Goal: Transaction & Acquisition: Purchase product/service

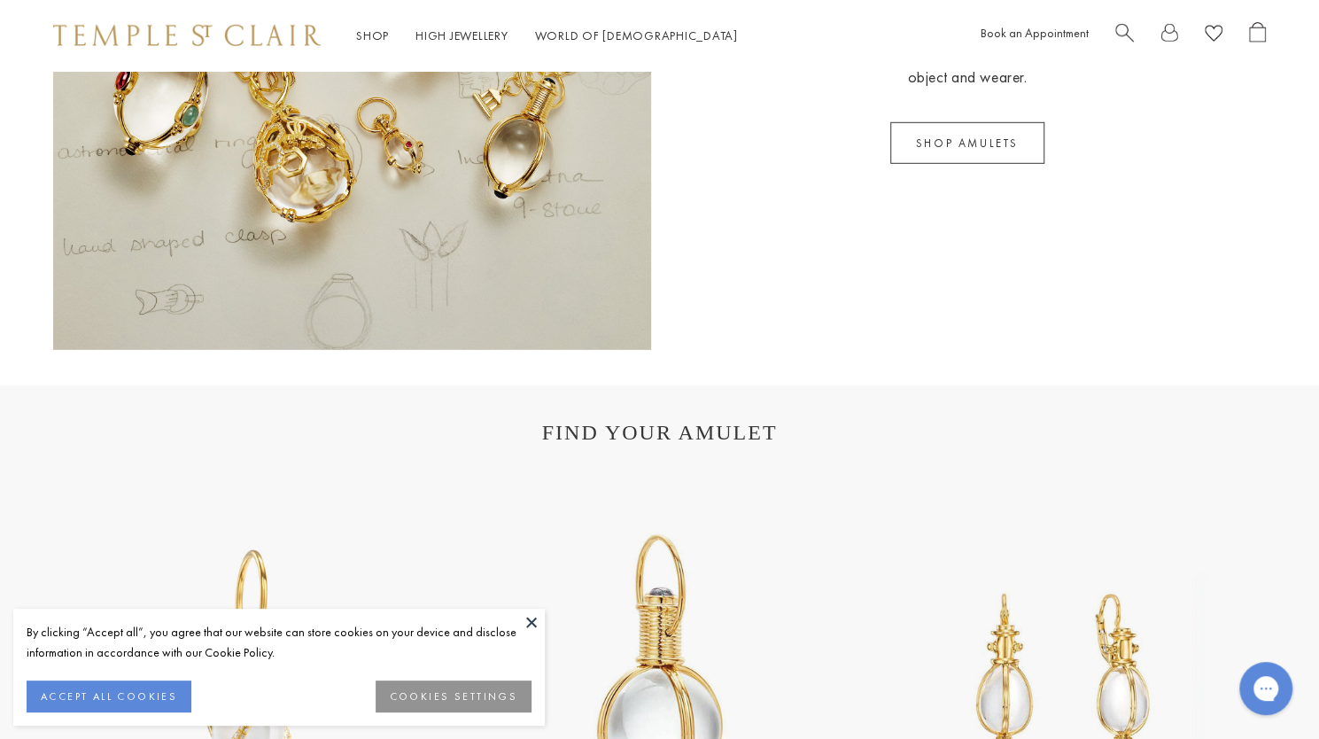
scroll to position [3011, 0]
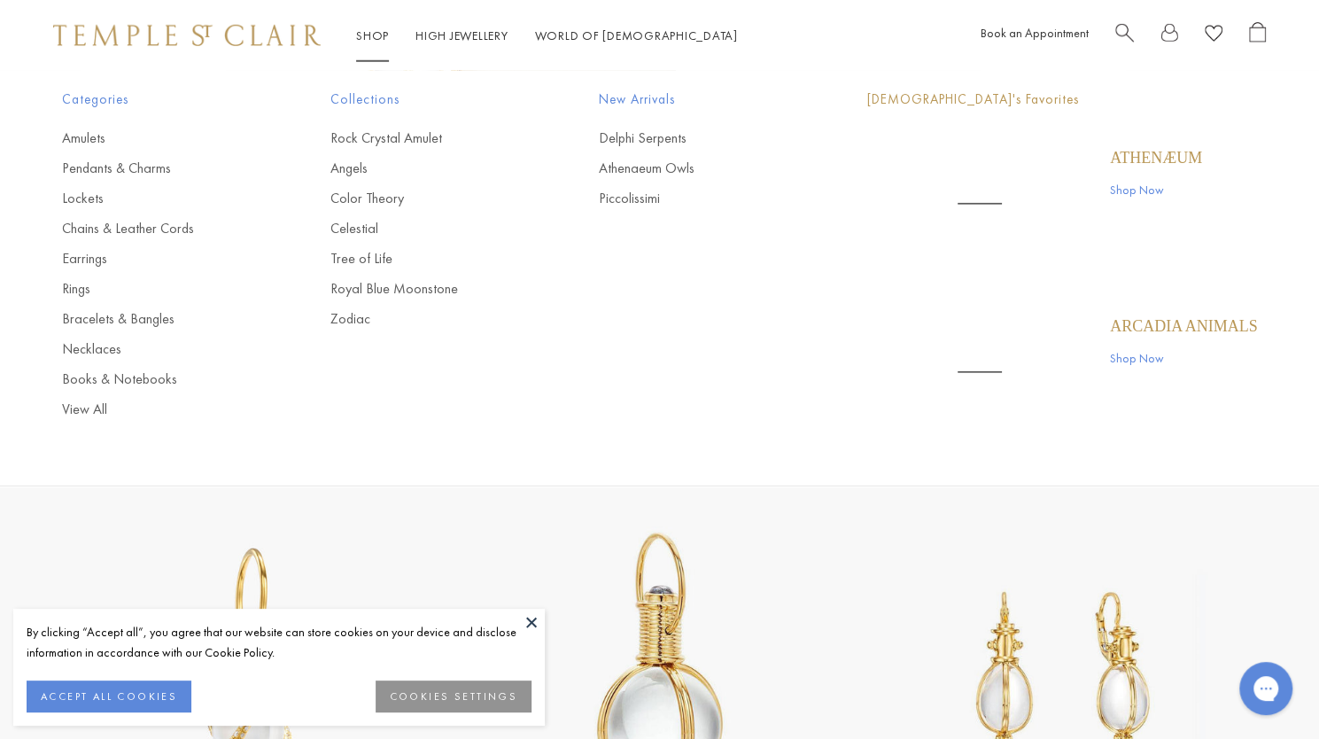
click at [372, 33] on link "Shop Shop" at bounding box center [372, 35] width 33 height 16
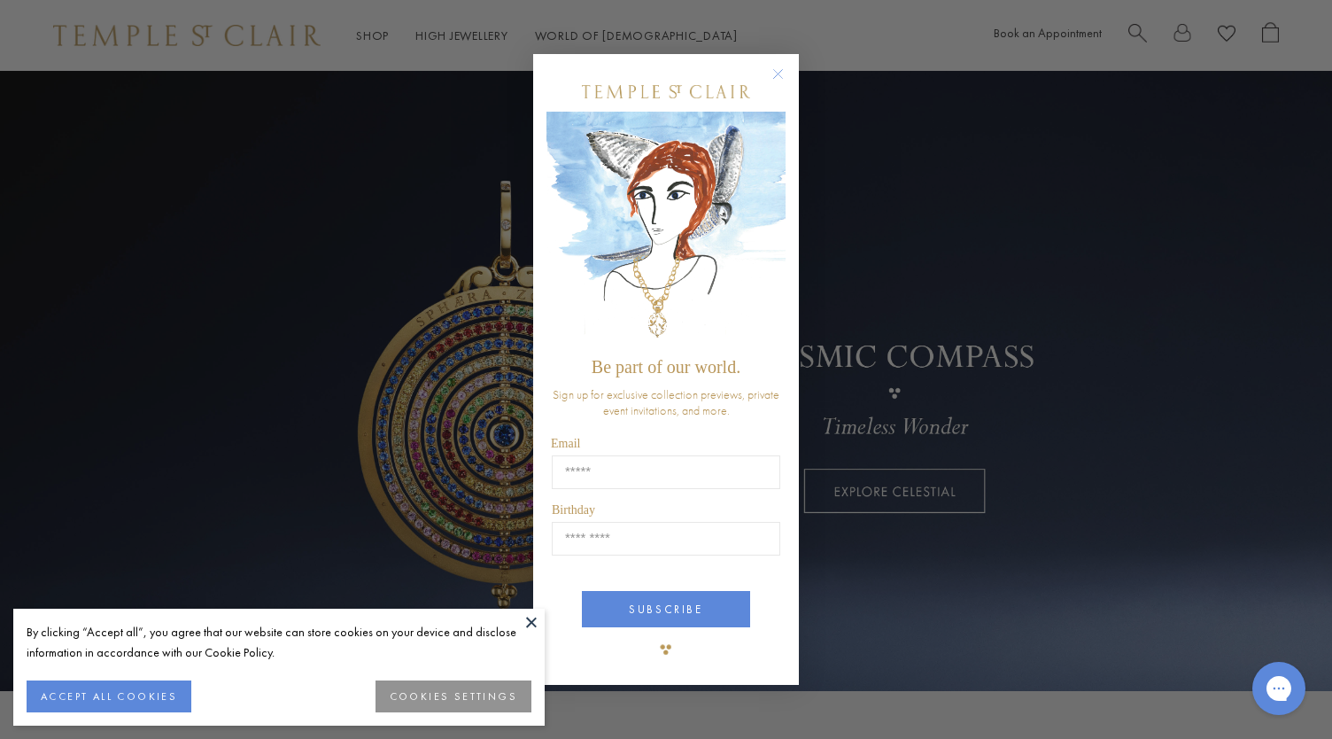
click at [935, 381] on div "Close dialog Be part of our world. Sign up for exclusive collection previews, p…" at bounding box center [666, 369] width 1332 height 739
click at [778, 76] on circle "Close dialog" at bounding box center [778, 74] width 21 height 21
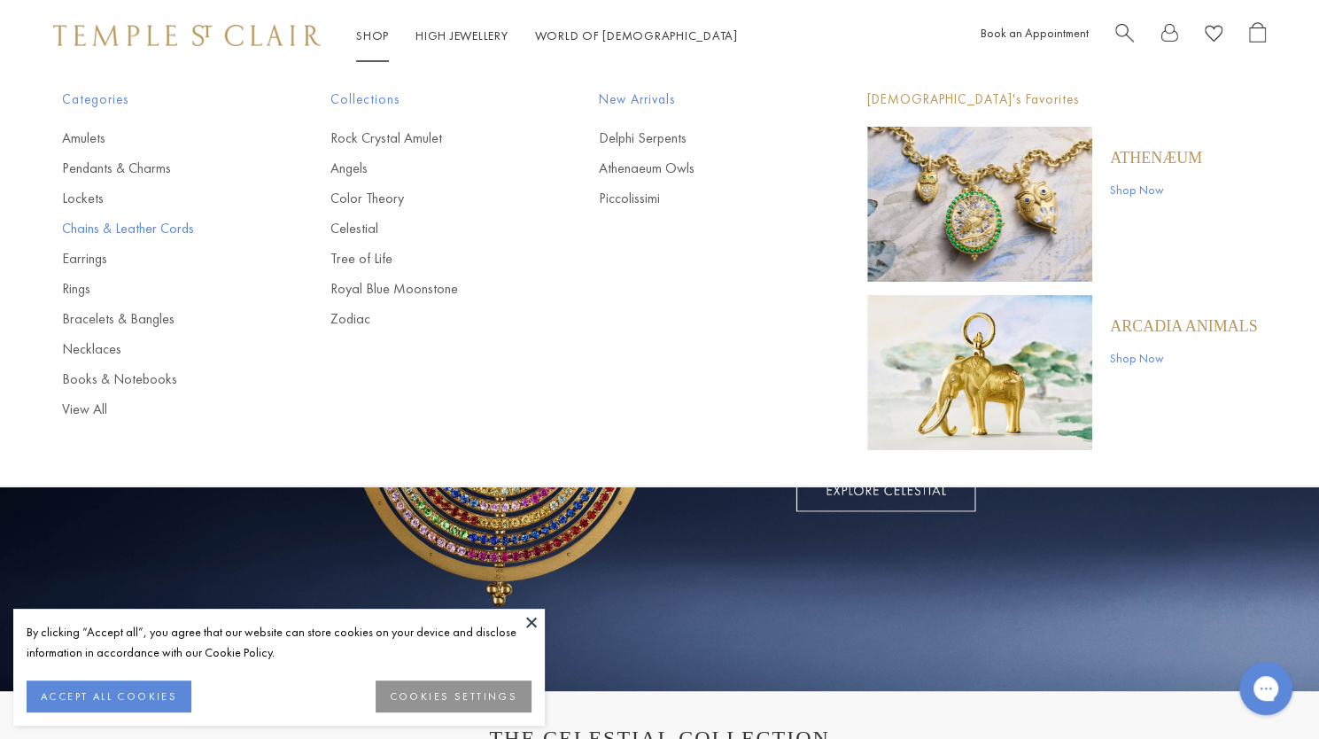
click at [160, 230] on link "Chains & Leather Cords" at bounding box center [160, 228] width 197 height 19
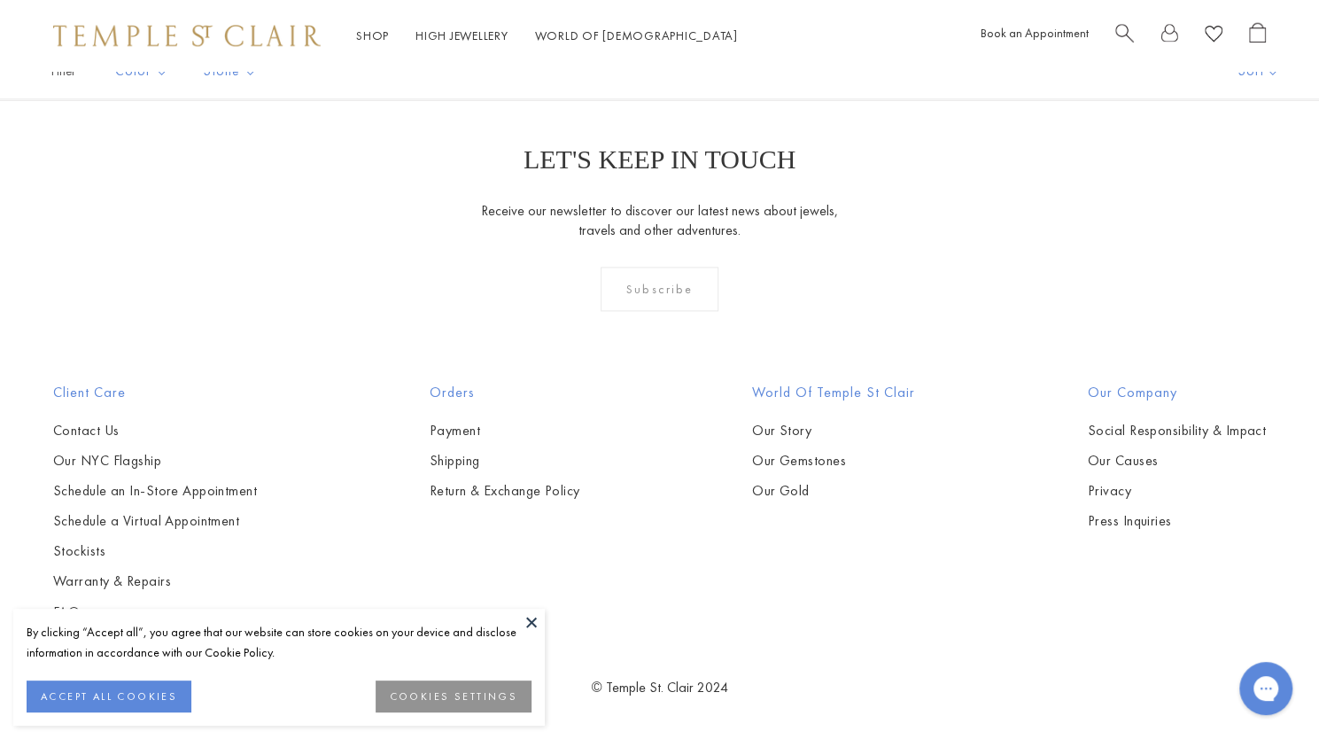
scroll to position [3719, 0]
